Goal: Task Accomplishment & Management: Manage account settings

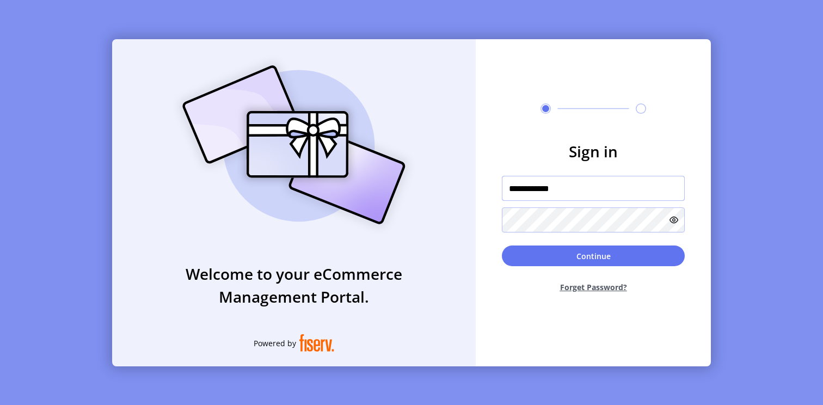
click at [577, 187] on input "**********" at bounding box center [593, 188] width 183 height 25
type input "**********"
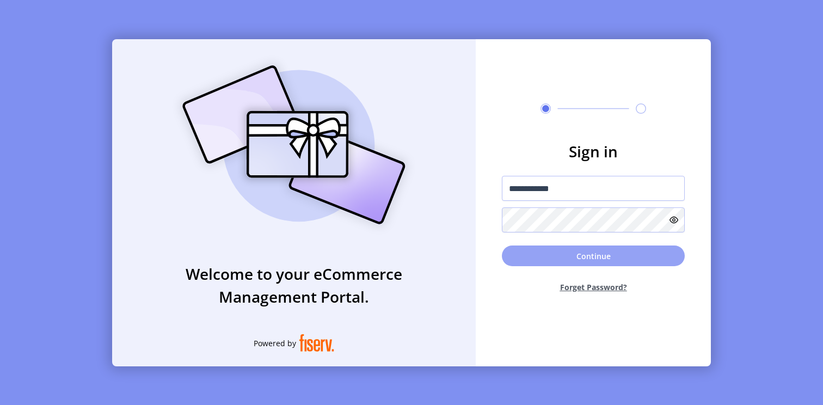
click at [619, 262] on button "Continue" at bounding box center [593, 256] width 183 height 21
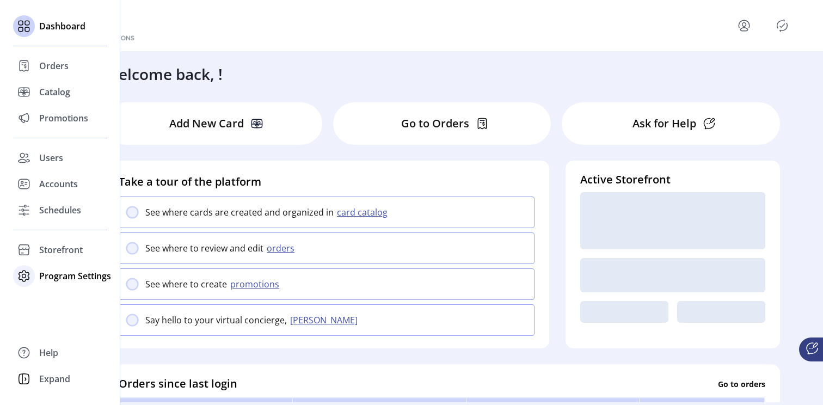
click at [54, 275] on span "Program Settings" at bounding box center [75, 276] width 72 height 13
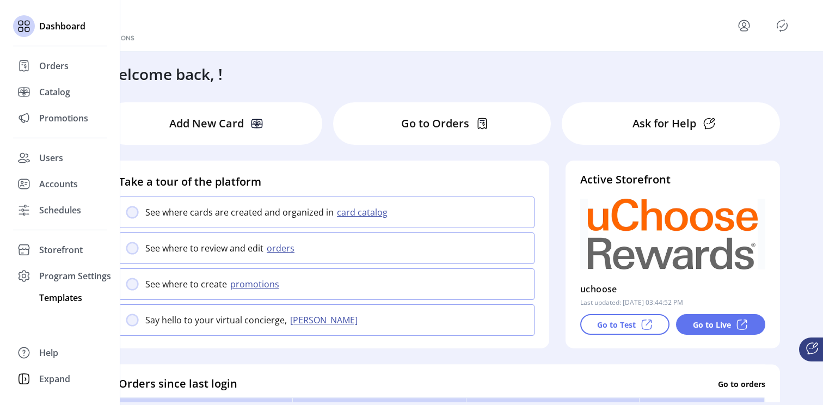
click at [59, 297] on span "Templates" at bounding box center [60, 297] width 43 height 13
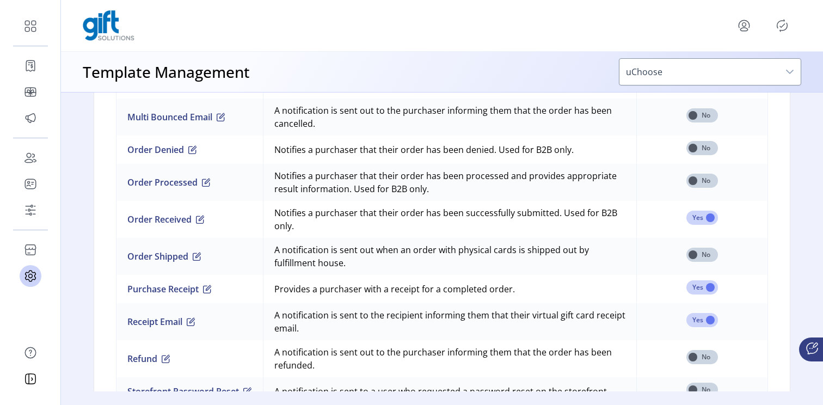
scroll to position [986, 0]
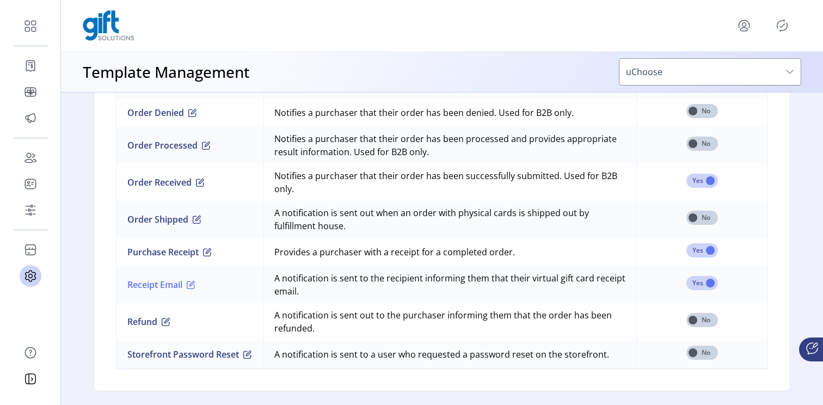
click at [193, 286] on span "button" at bounding box center [191, 284] width 9 height 9
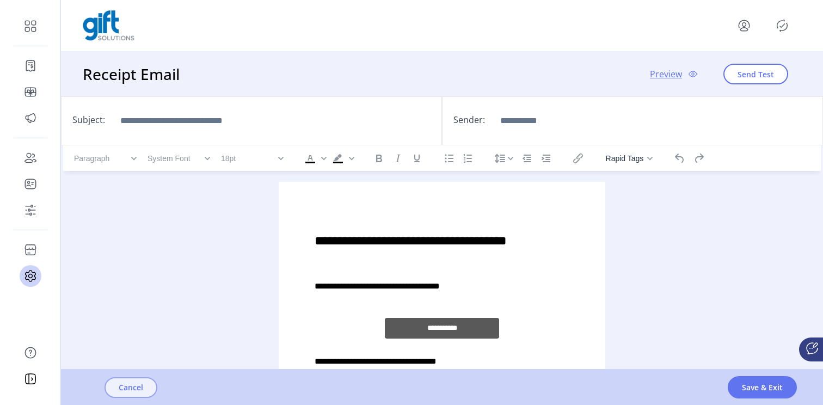
click at [133, 388] on span "Cancel" at bounding box center [131, 387] width 25 height 11
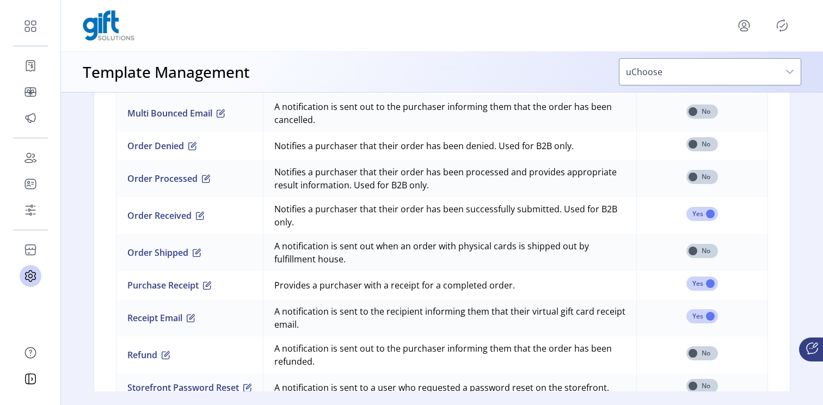
scroll to position [949, 0]
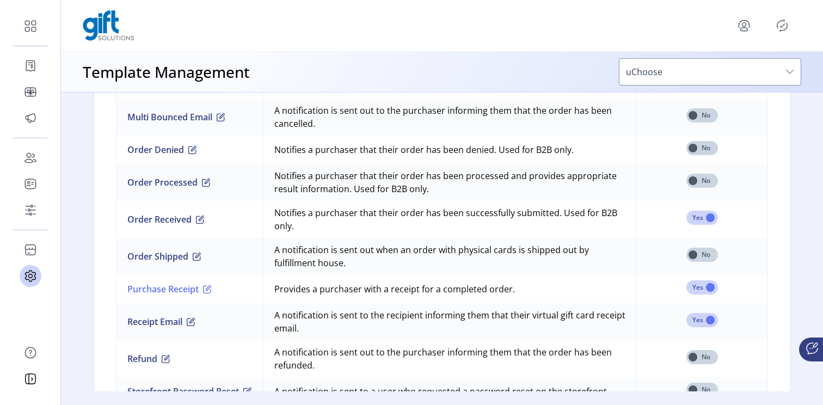
click at [206, 291] on span "button" at bounding box center [207, 289] width 9 height 9
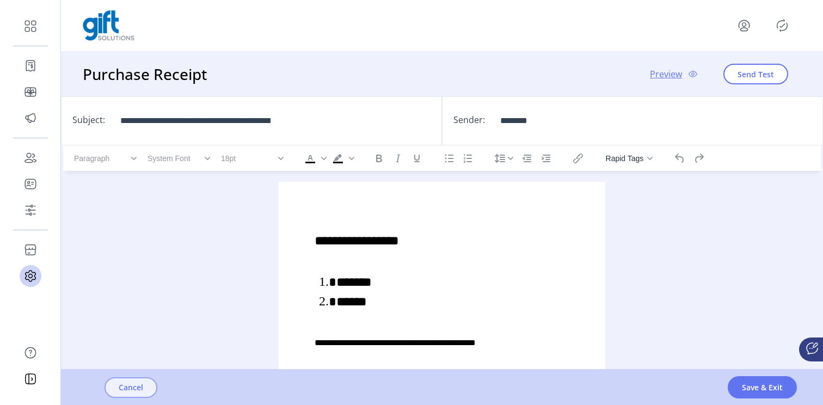
click at [133, 389] on span "Cancel" at bounding box center [131, 387] width 25 height 11
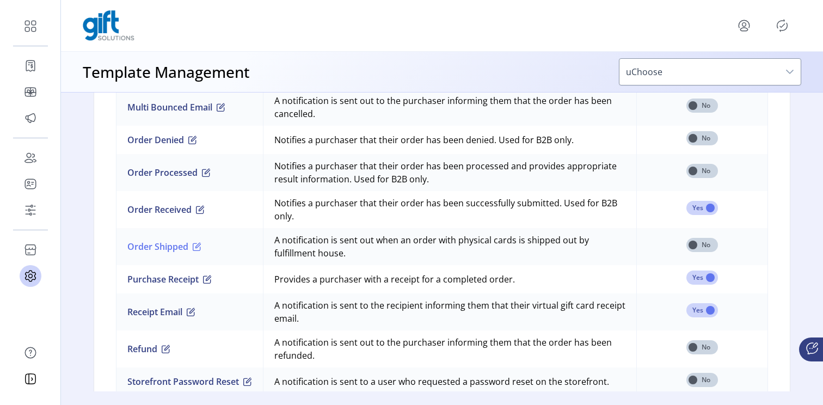
scroll to position [986, 0]
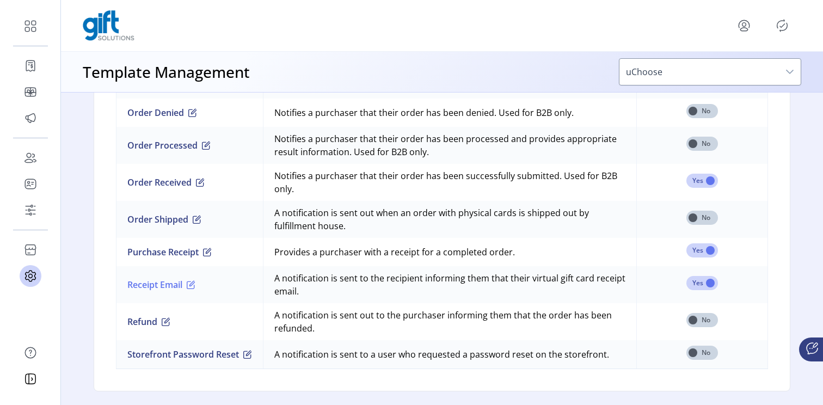
click at [192, 282] on span "button" at bounding box center [191, 284] width 9 height 9
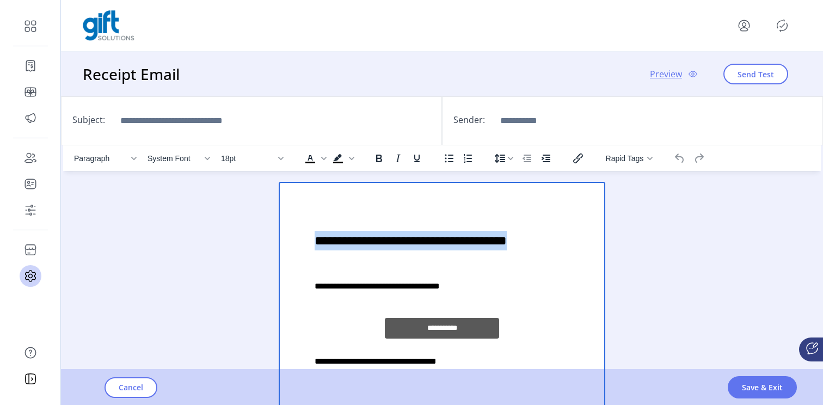
drag, startPoint x: 313, startPoint y: 241, endPoint x: 580, endPoint y: 317, distance: 278.0
click at [580, 317] on div "**********" at bounding box center [442, 297] width 309 height 213
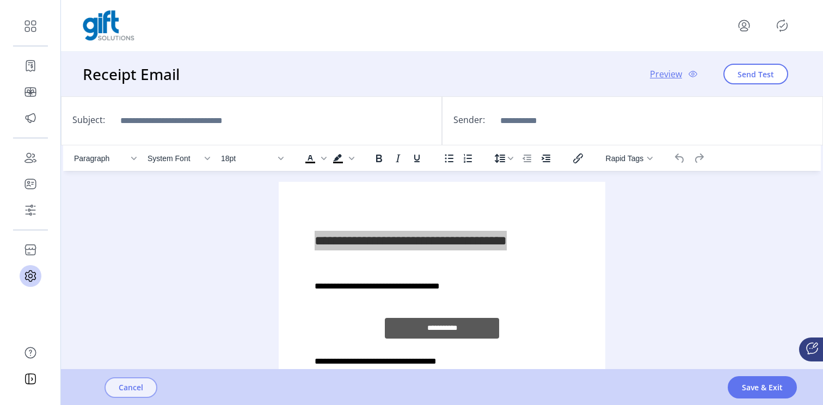
click at [134, 388] on span "Cancel" at bounding box center [131, 387] width 25 height 11
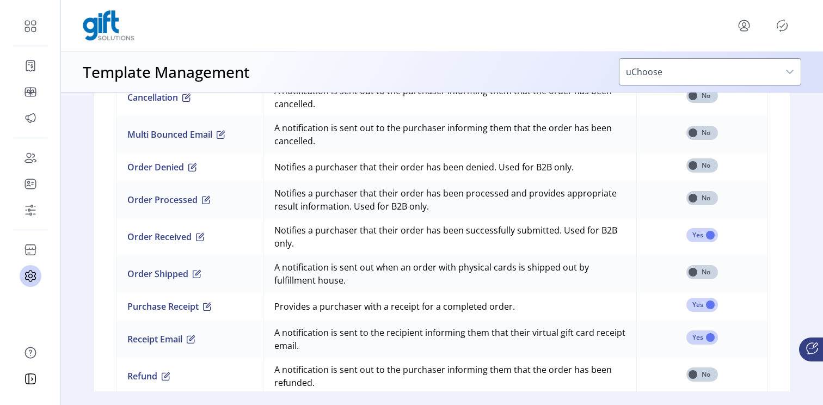
scroll to position [932, 0]
click at [204, 304] on span "button" at bounding box center [207, 305] width 9 height 9
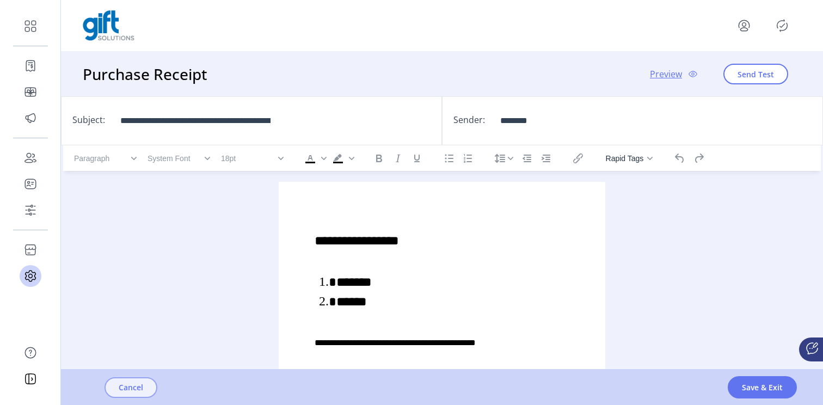
click at [131, 385] on span "Cancel" at bounding box center [131, 387] width 25 height 11
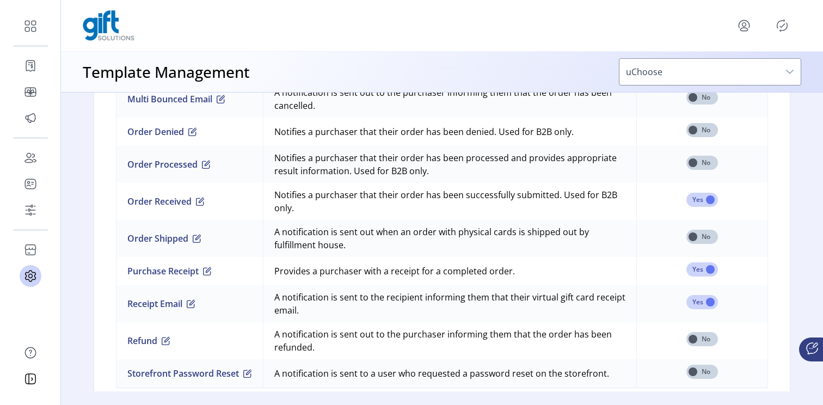
scroll to position [986, 0]
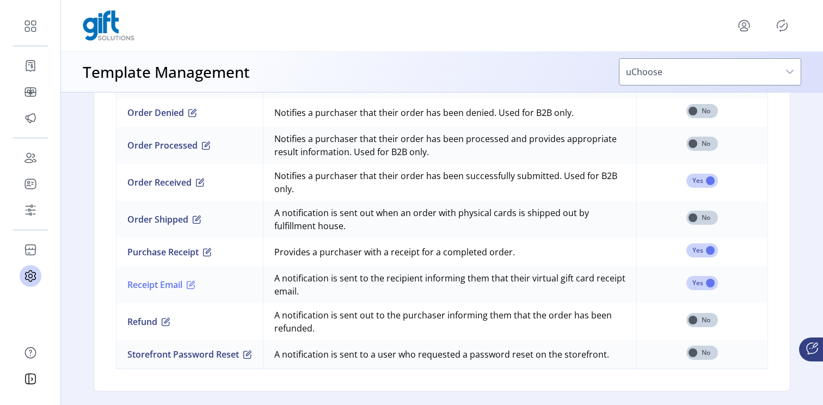
click at [192, 285] on span "button" at bounding box center [191, 284] width 9 height 9
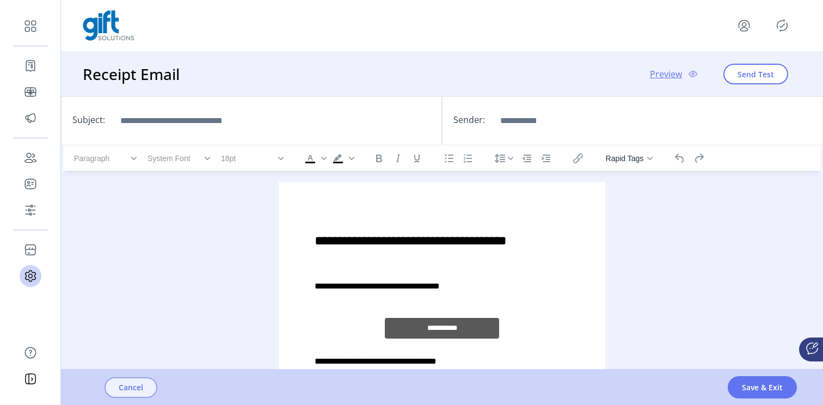
click at [130, 386] on span "Cancel" at bounding box center [131, 387] width 25 height 11
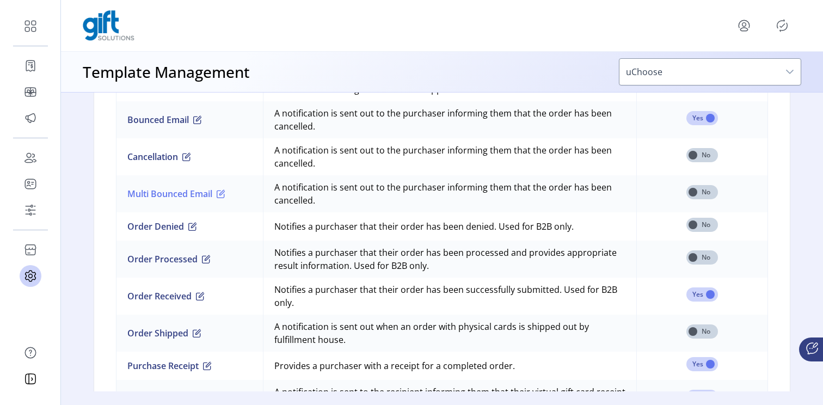
scroll to position [848, 0]
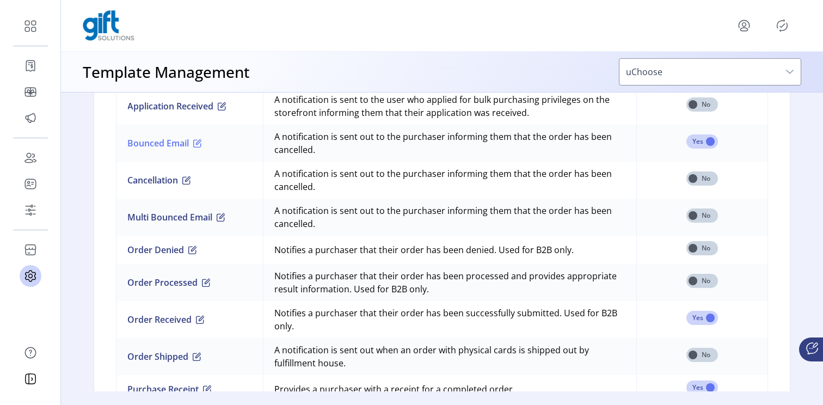
click at [198, 144] on span "button" at bounding box center [197, 143] width 9 height 9
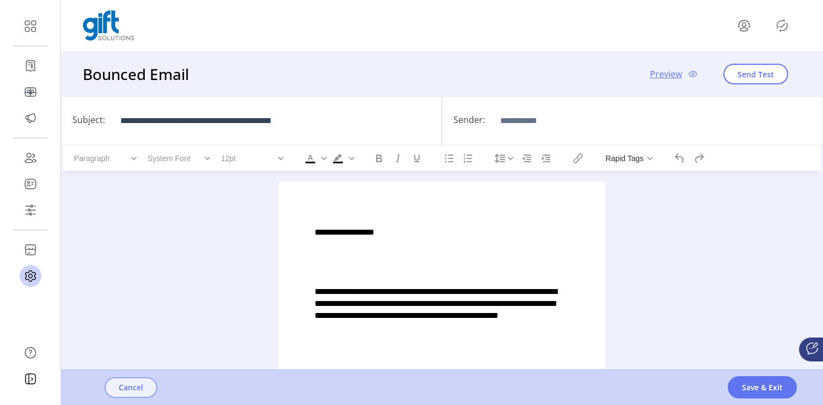
click at [129, 381] on button "Cancel" at bounding box center [131, 387] width 53 height 21
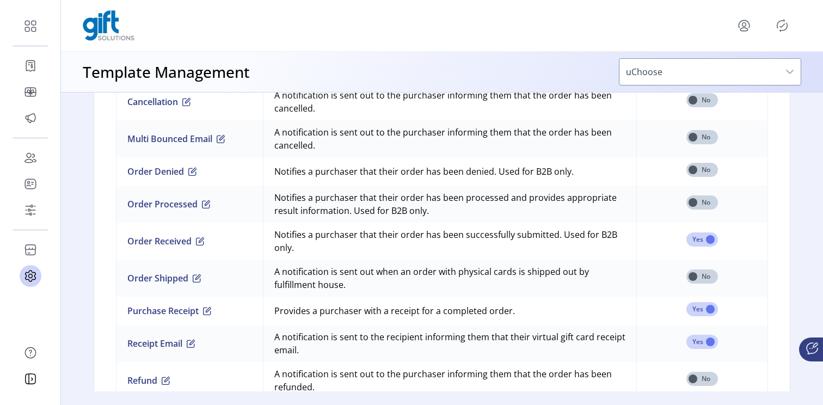
scroll to position [971, 0]
